Goal: Navigation & Orientation: Find specific page/section

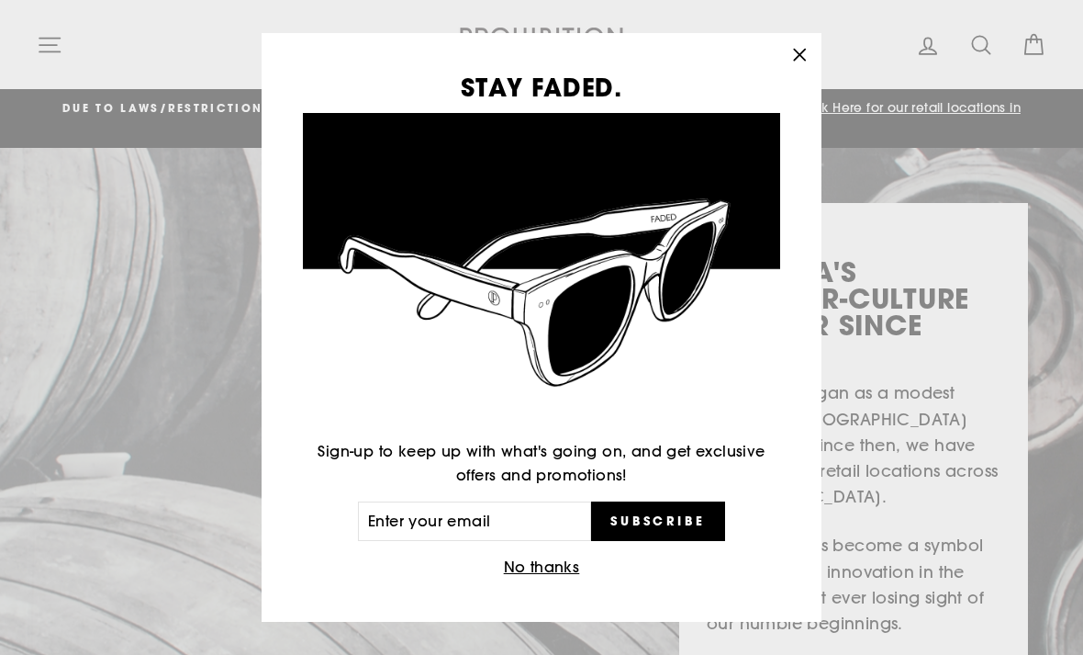
click at [815, 48] on button ""Close (esc)"" at bounding box center [800, 55] width 44 height 44
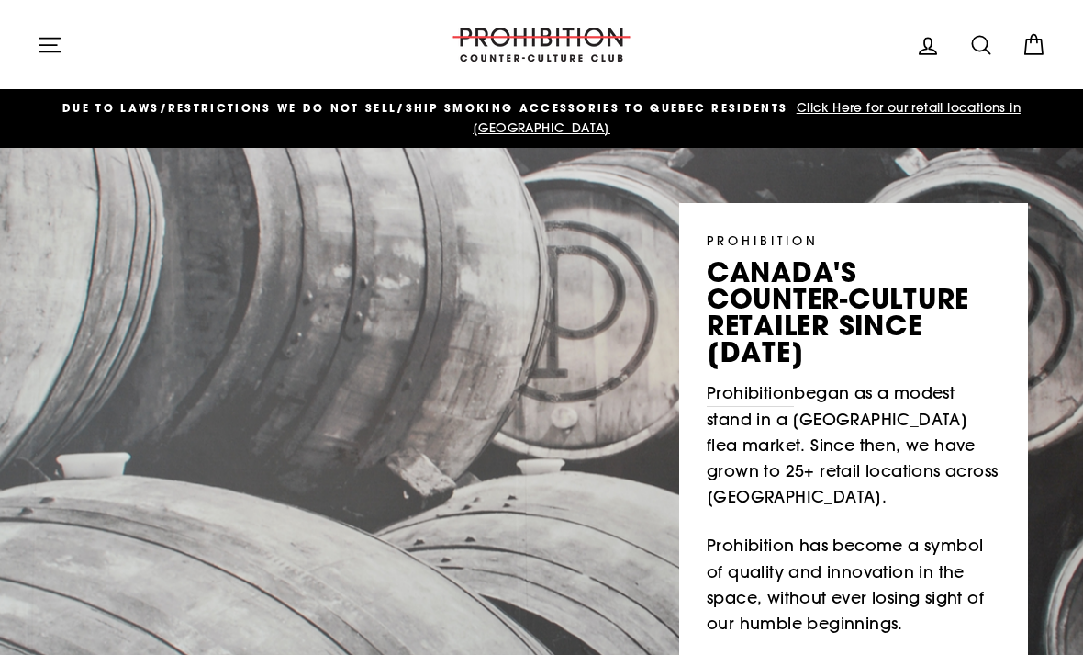
click at [29, 27] on button "Site navigation" at bounding box center [50, 44] width 48 height 39
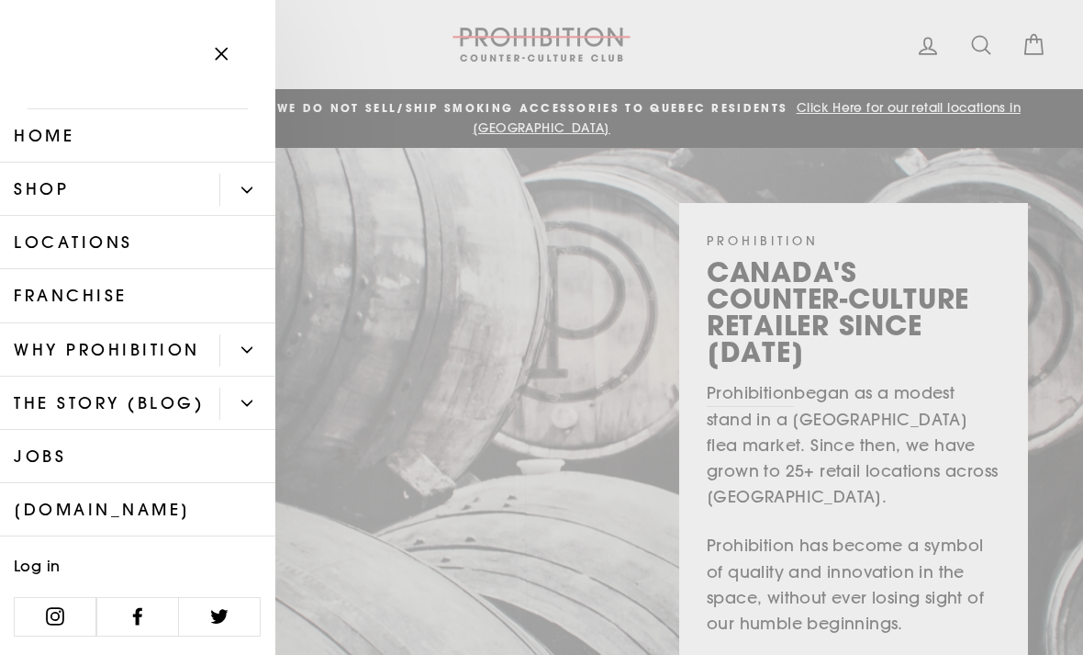
click at [126, 211] on link "Shop" at bounding box center [109, 188] width 219 height 53
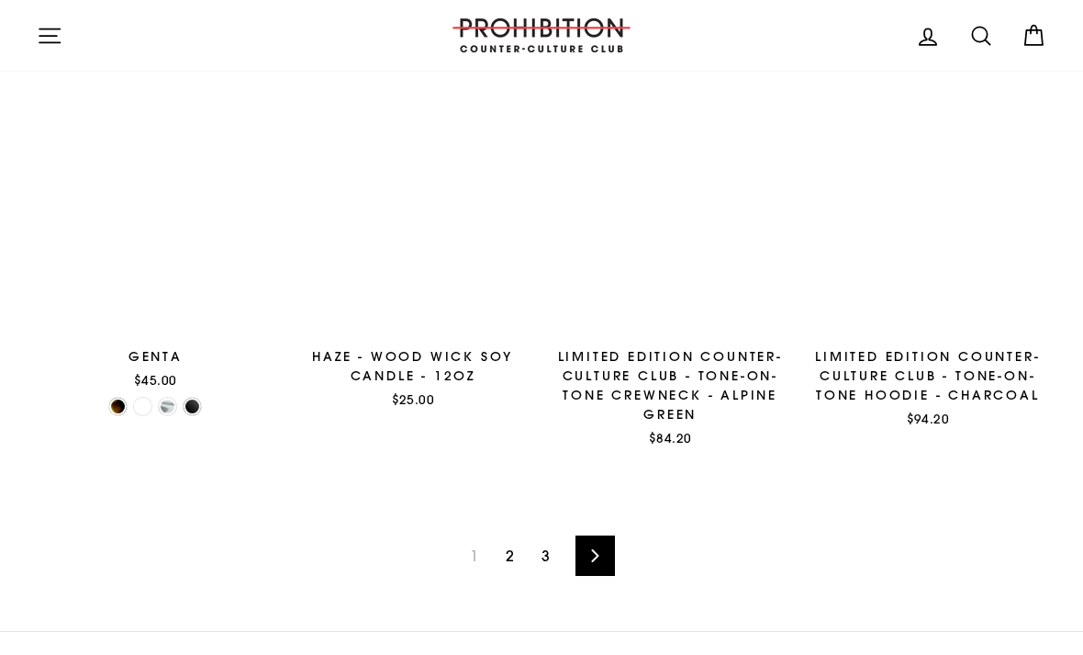
scroll to position [2417, 0]
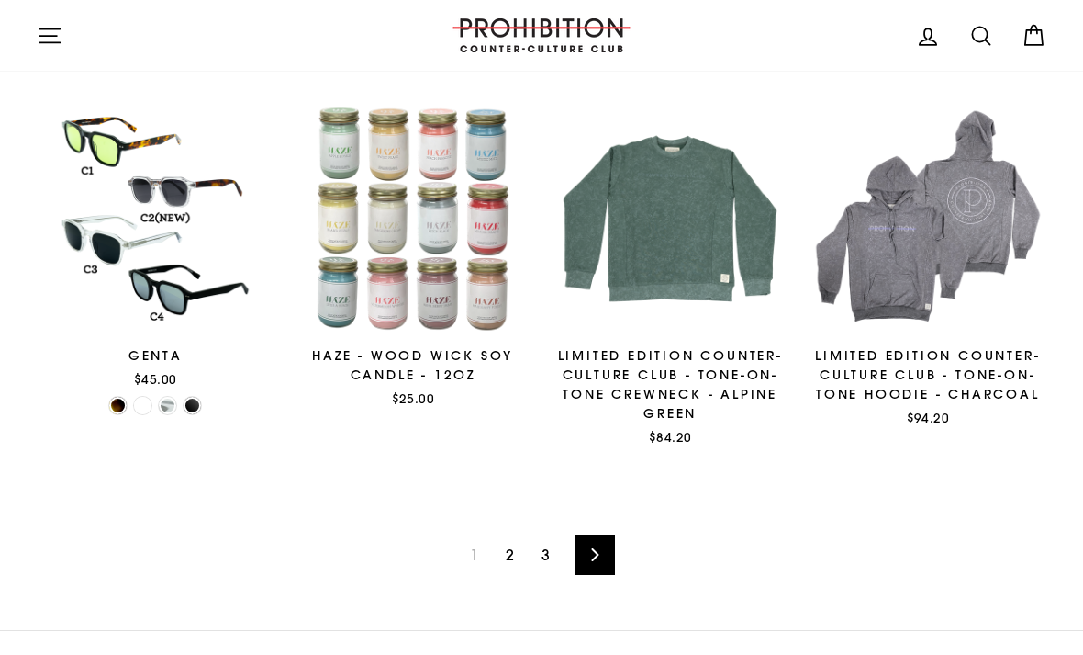
click at [613, 550] on link "Next" at bounding box center [595, 554] width 39 height 40
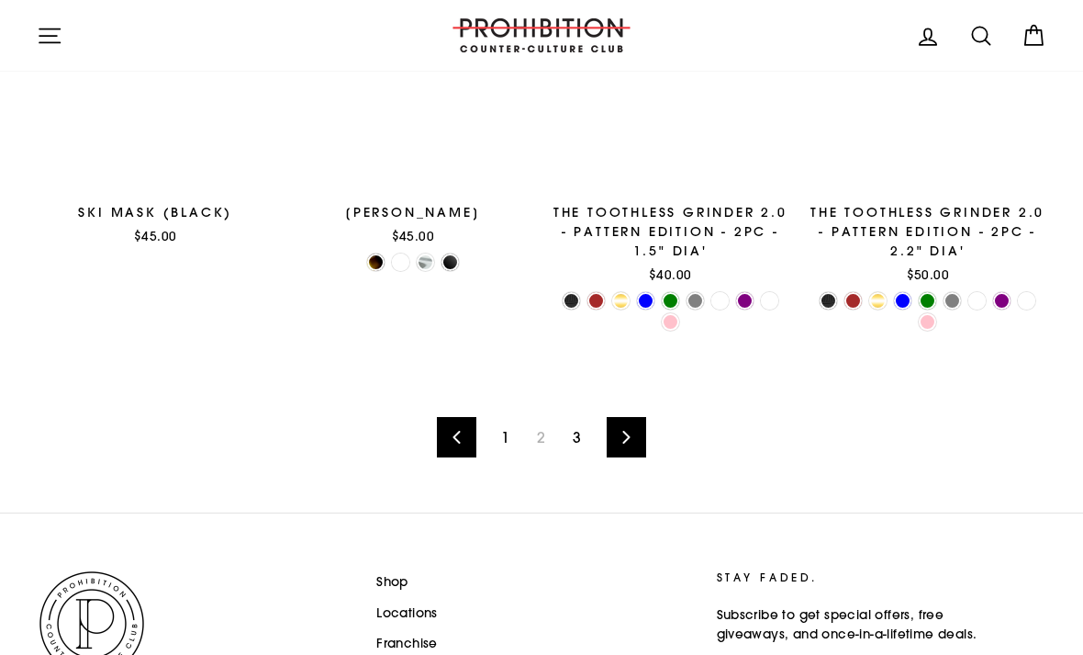
scroll to position [2551, 0]
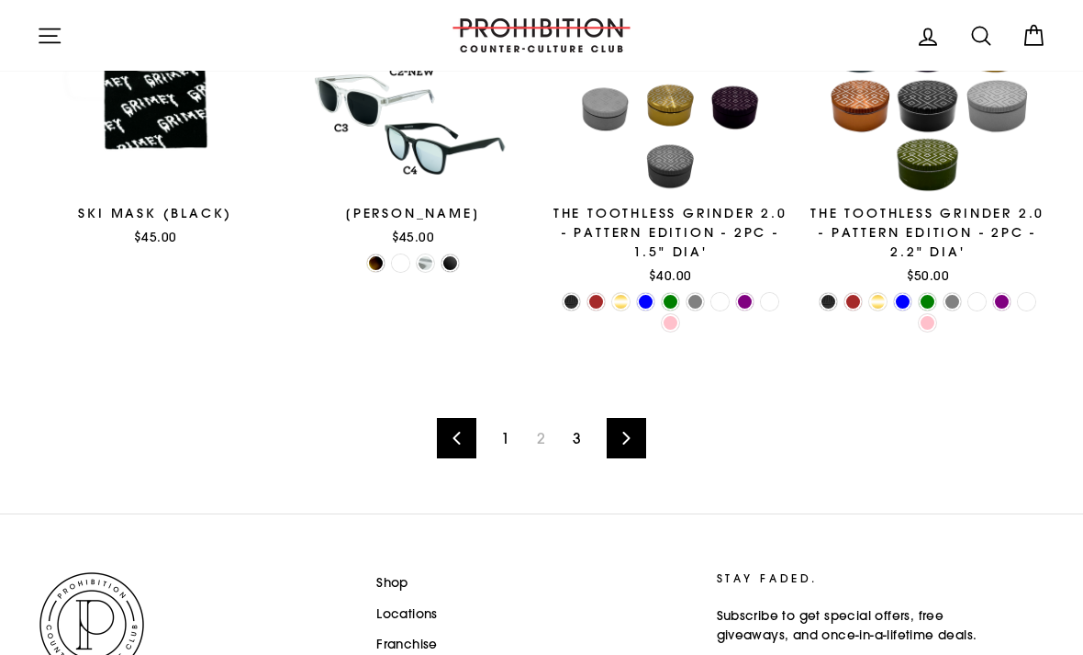
click at [631, 418] on link "Next" at bounding box center [626, 438] width 39 height 40
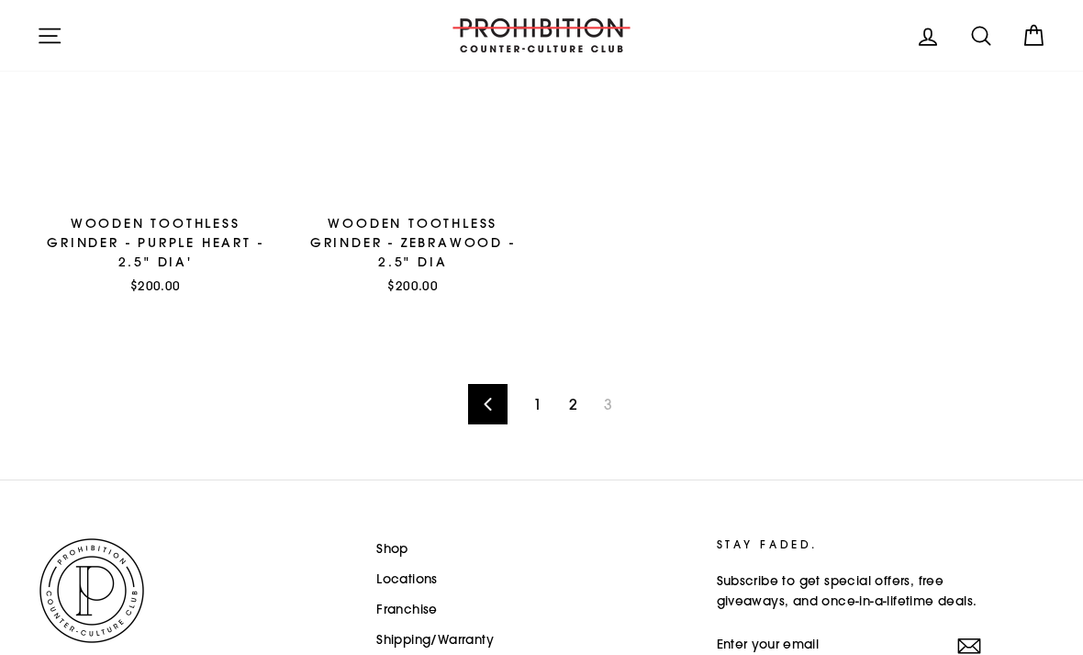
scroll to position [1642, 0]
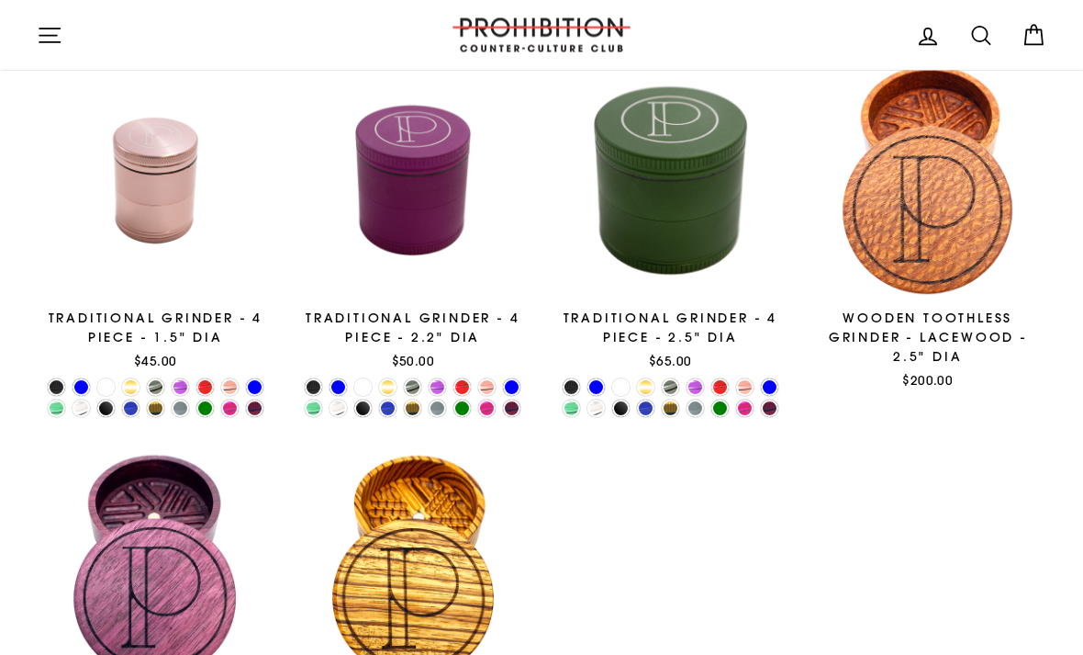
click at [39, 32] on icon "button" at bounding box center [50, 36] width 26 height 26
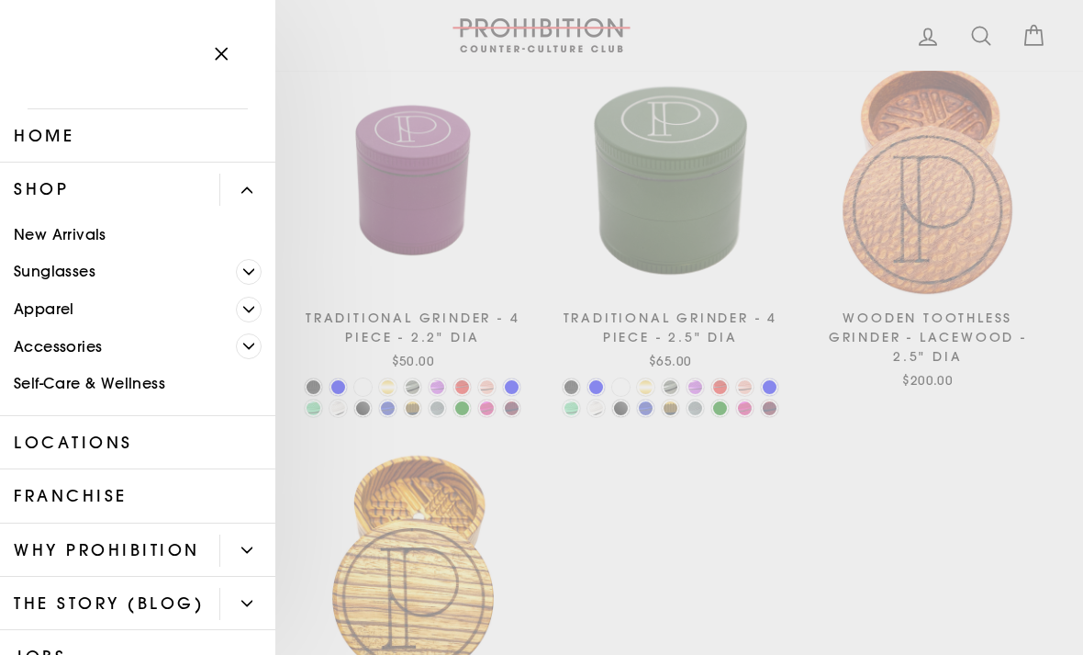
click at [244, 344] on icon "Primary" at bounding box center [249, 346] width 10 height 5
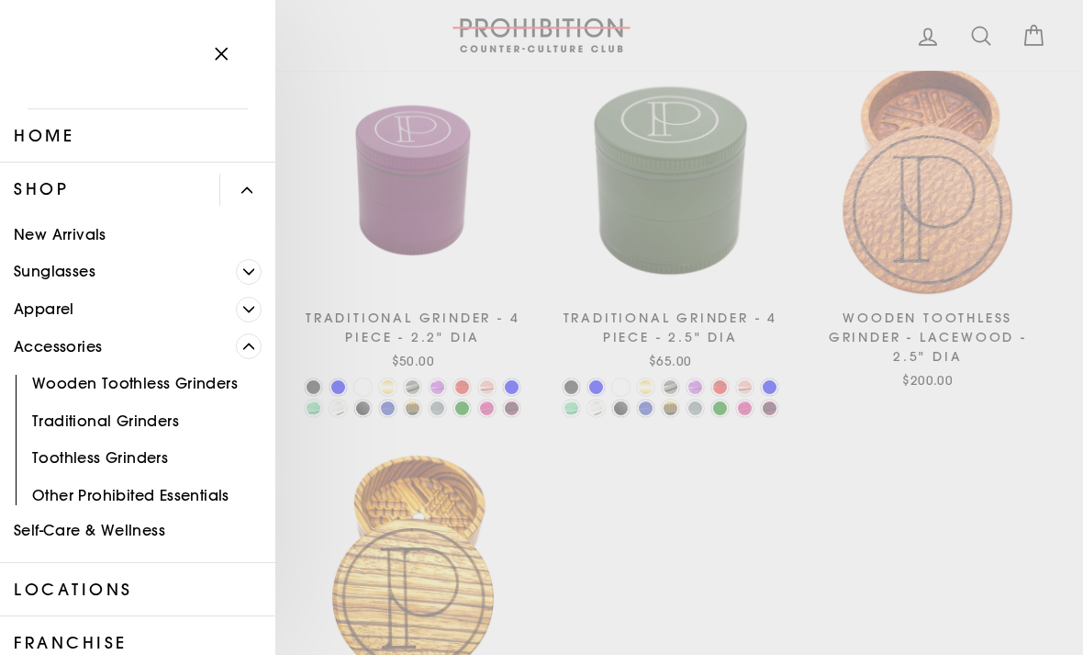
click at [247, 325] on button "Primary" at bounding box center [255, 309] width 39 height 38
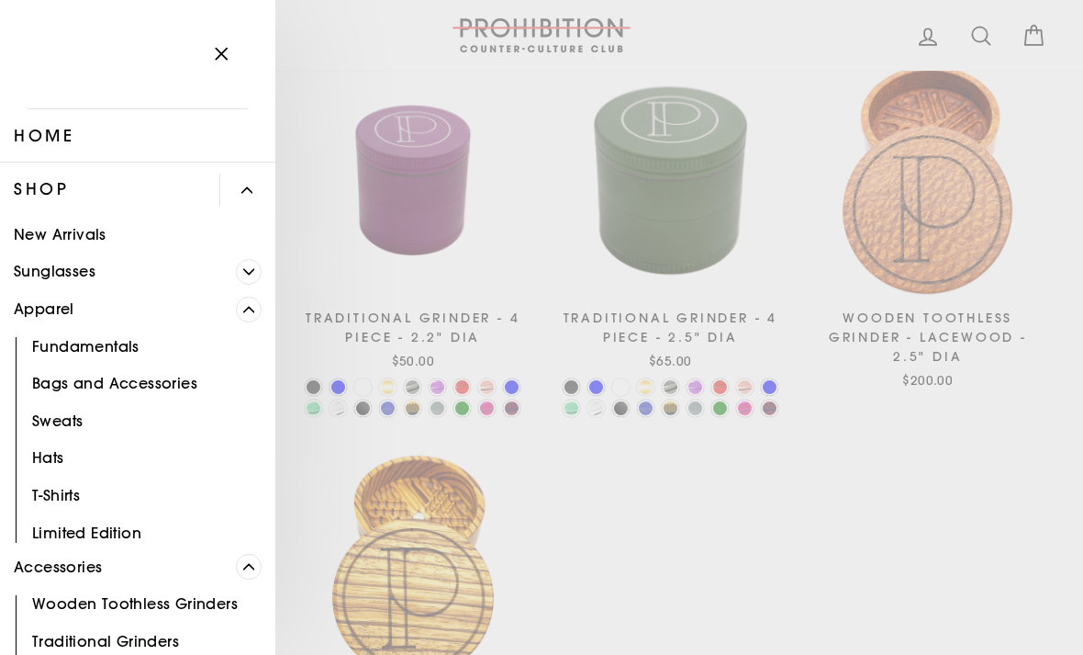
click at [246, 268] on icon "Primary" at bounding box center [248, 271] width 11 height 11
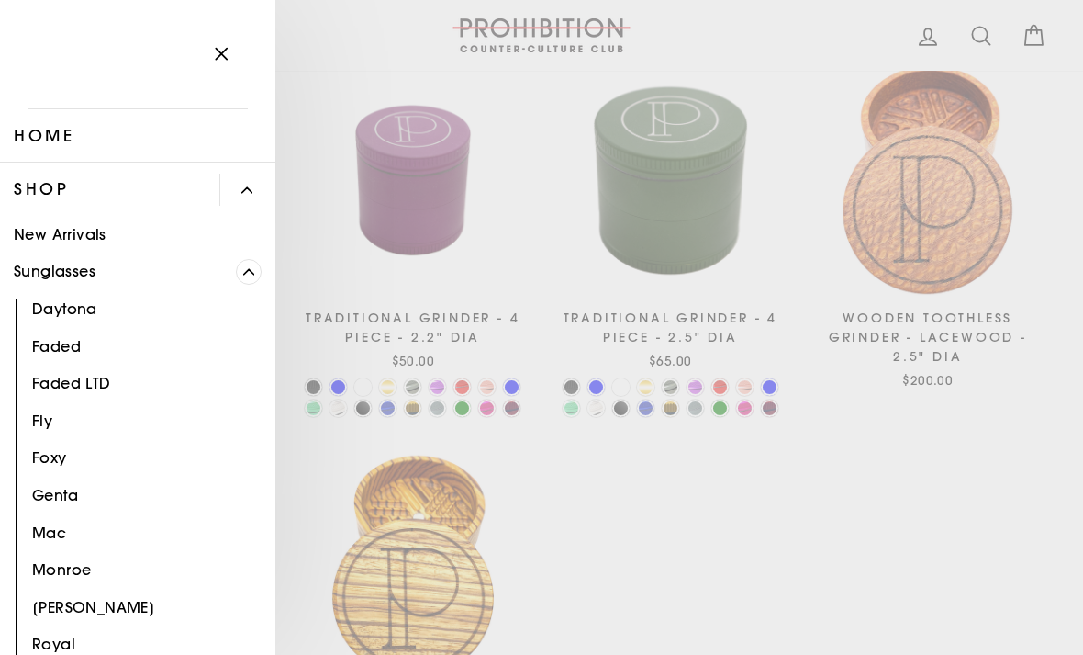
click at [251, 281] on span "Primary" at bounding box center [249, 272] width 26 height 26
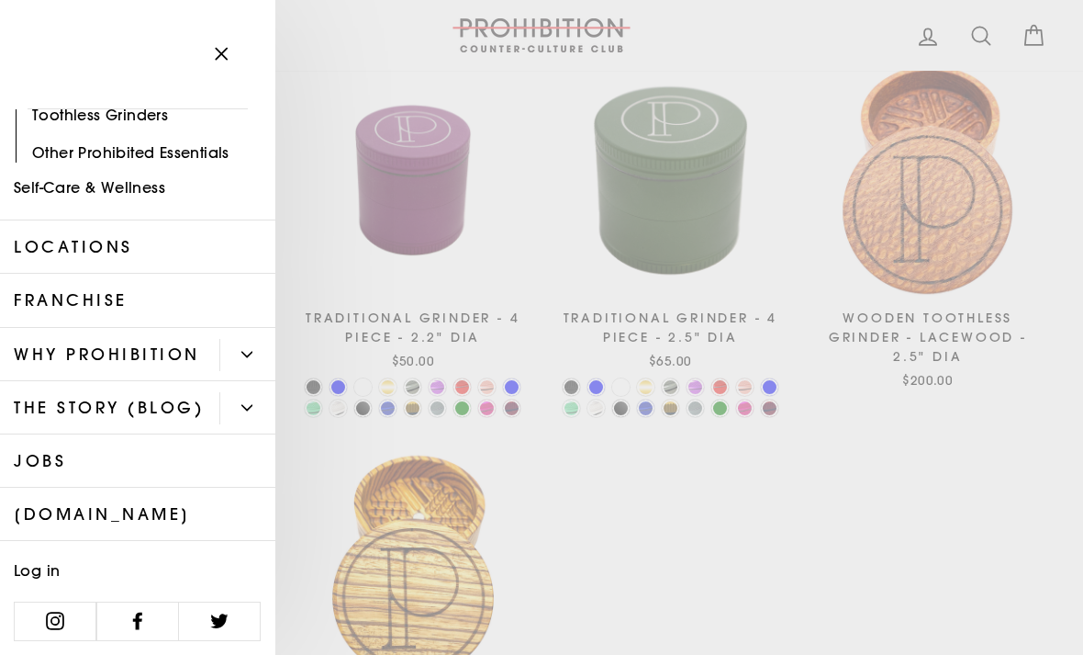
scroll to position [562, 0]
click at [114, 289] on link "Franchise" at bounding box center [137, 300] width 275 height 53
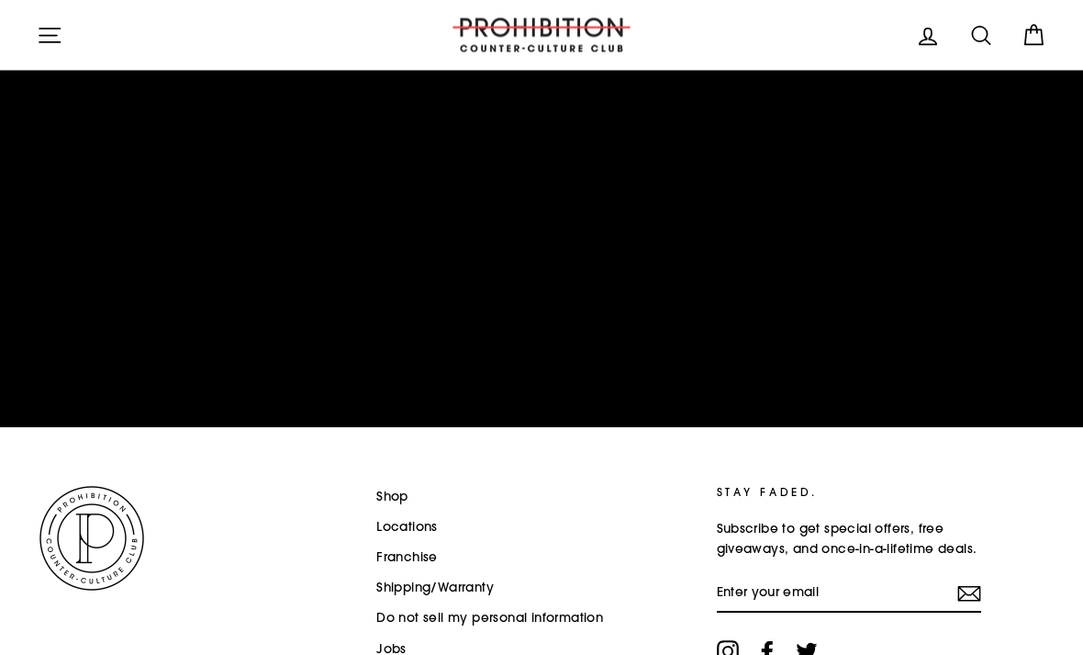
scroll to position [2971, 0]
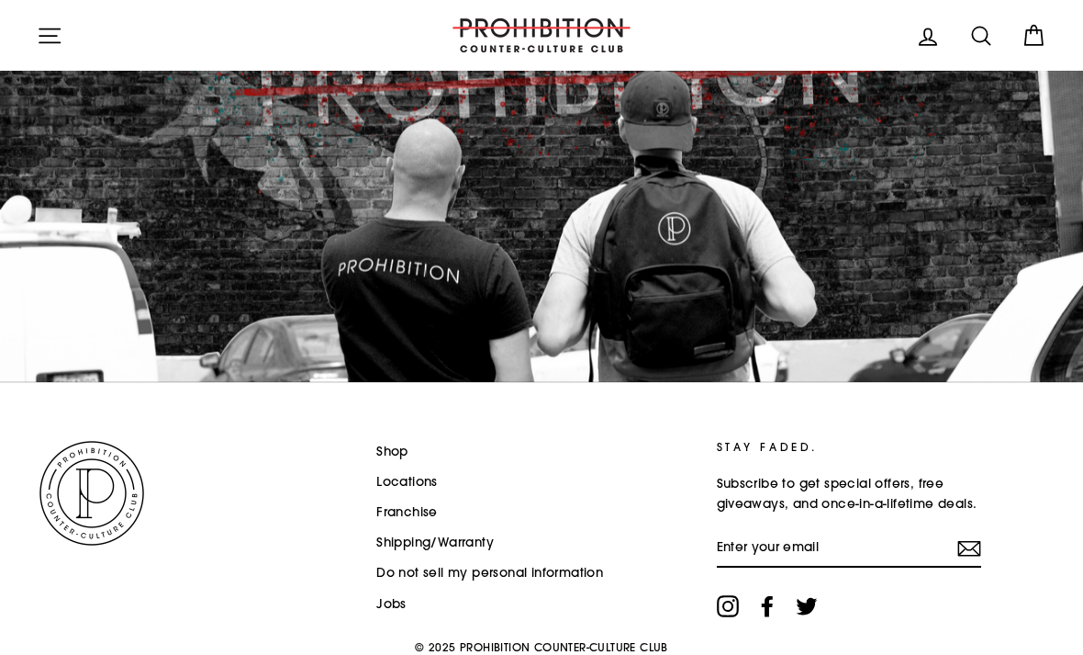
click at [397, 599] on link "Jobs" at bounding box center [391, 604] width 30 height 28
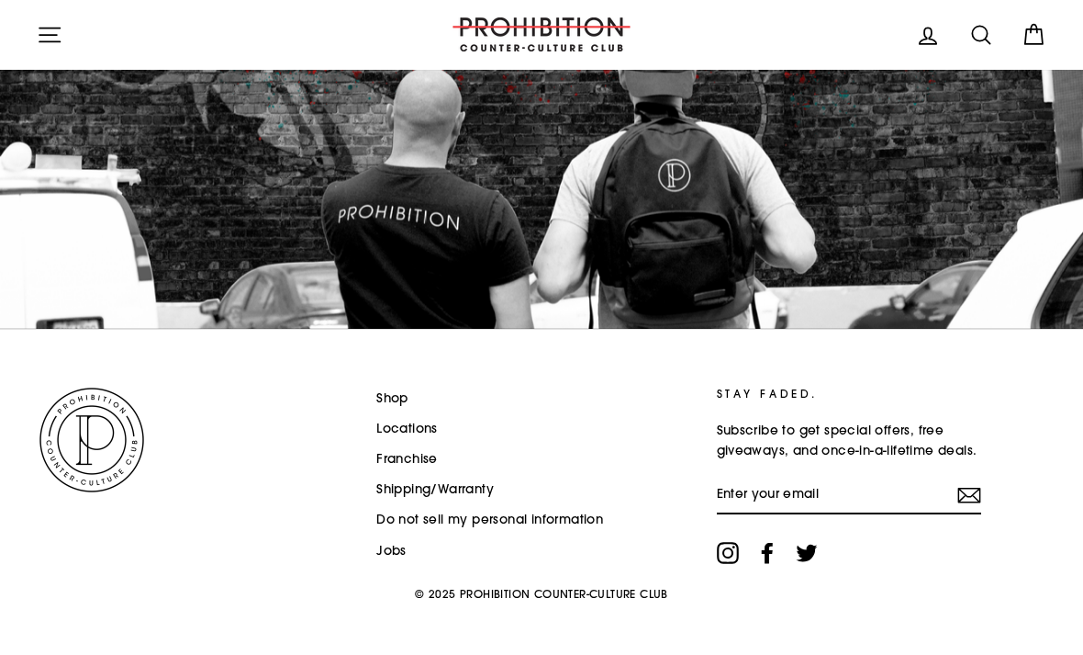
scroll to position [3029, 0]
